Goal: Find specific page/section: Find specific page/section

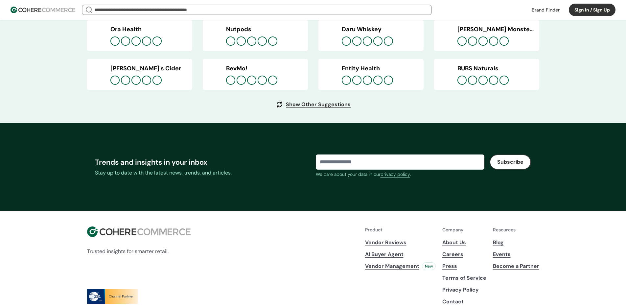
scroll to position [2461, 0]
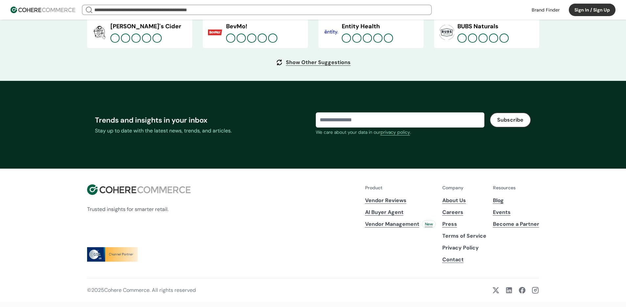
click at [507, 294] on link at bounding box center [509, 290] width 8 height 8
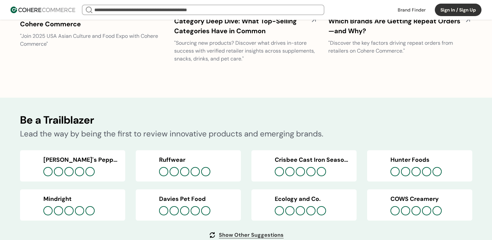
scroll to position [2557, 0]
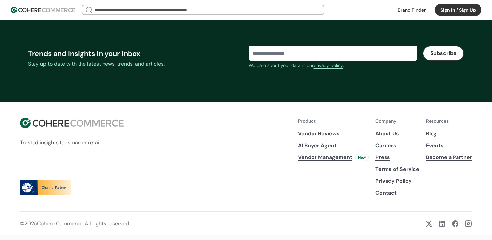
click at [392, 147] on link "Careers" at bounding box center [397, 146] width 44 height 8
